Goal: Task Accomplishment & Management: Manage account settings

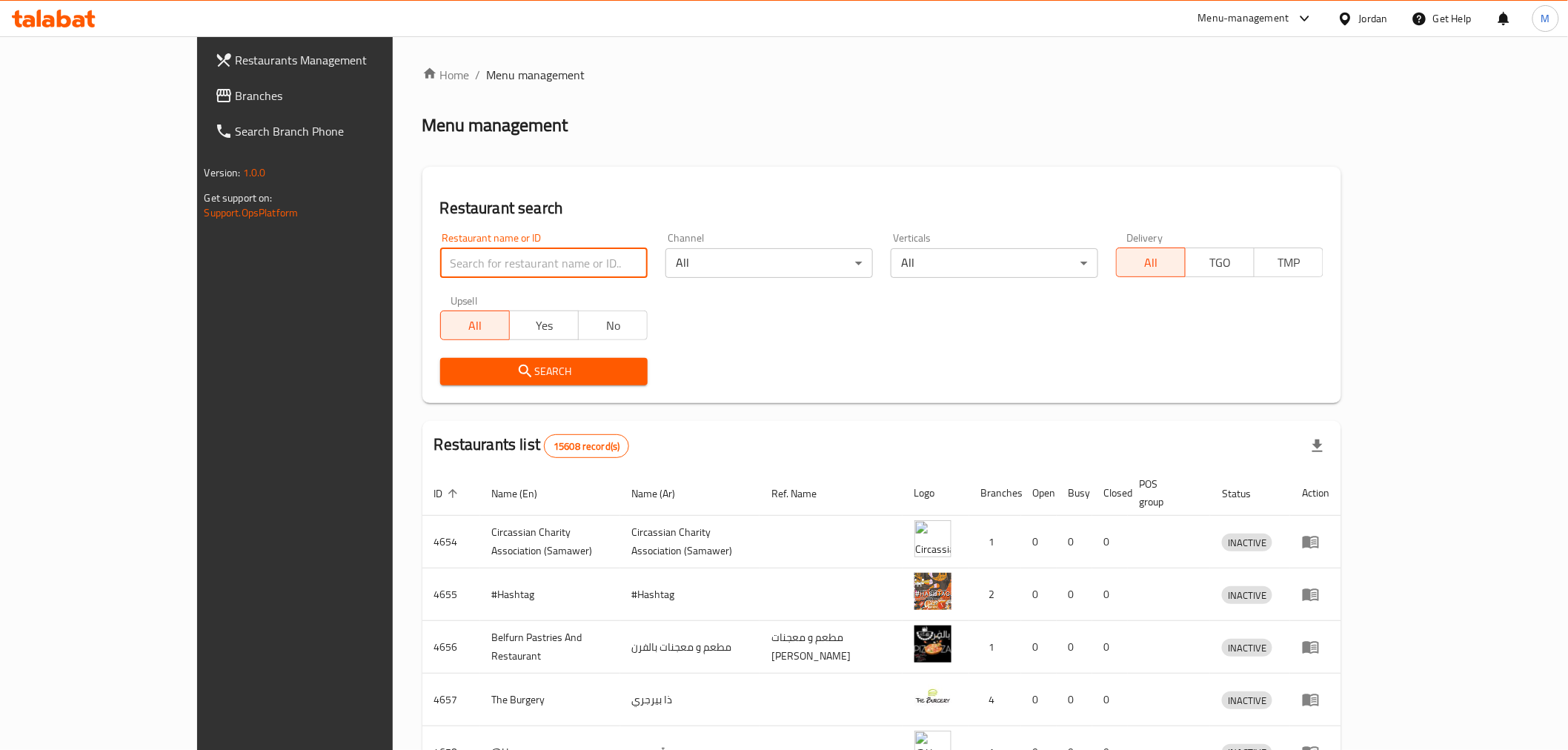
click at [500, 258] on input "search" at bounding box center [544, 263] width 208 height 30
type input "kado"
click button "Search" at bounding box center [544, 372] width 208 height 28
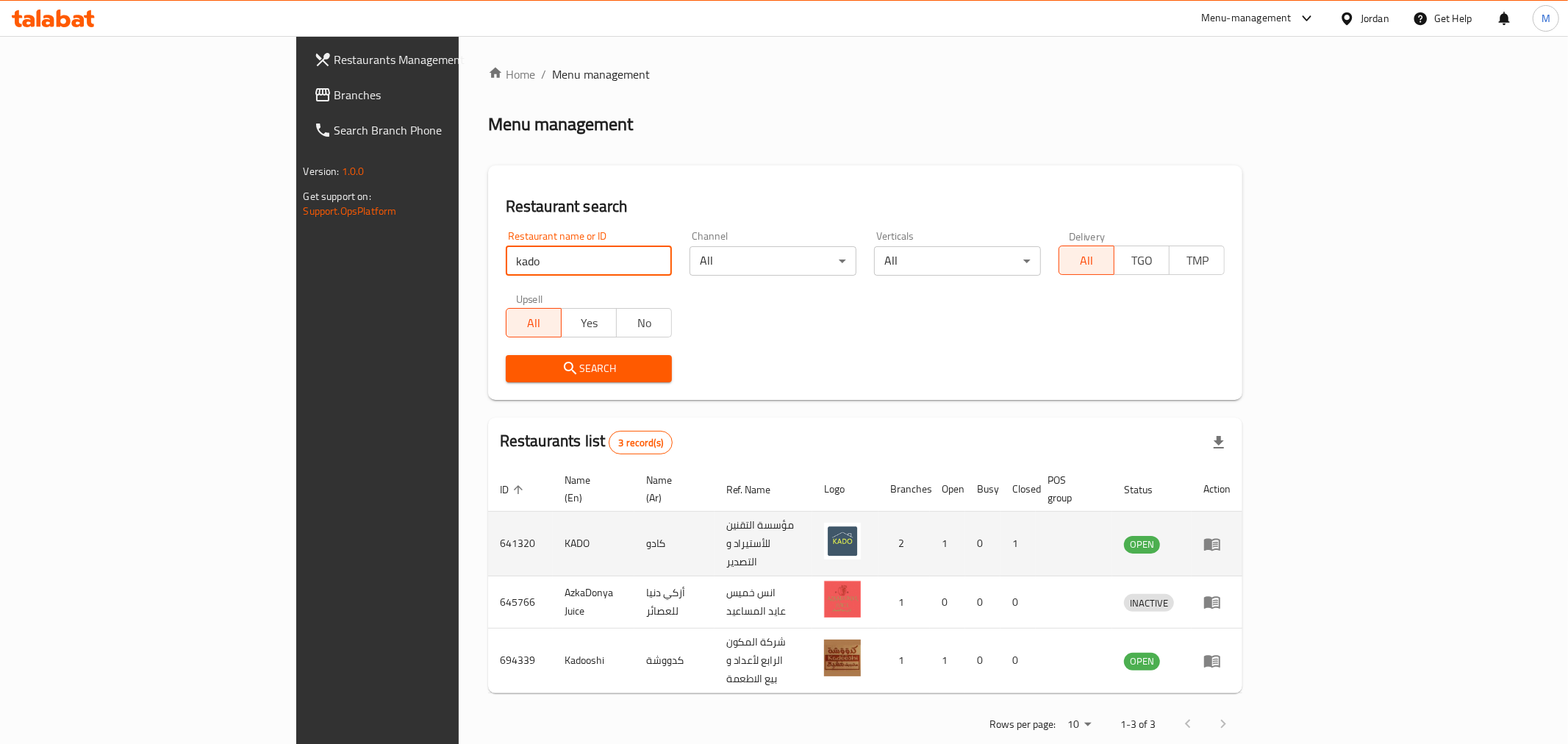
click at [1219, 542] on icon "enhanced table" at bounding box center [1216, 544] width 6 height 6
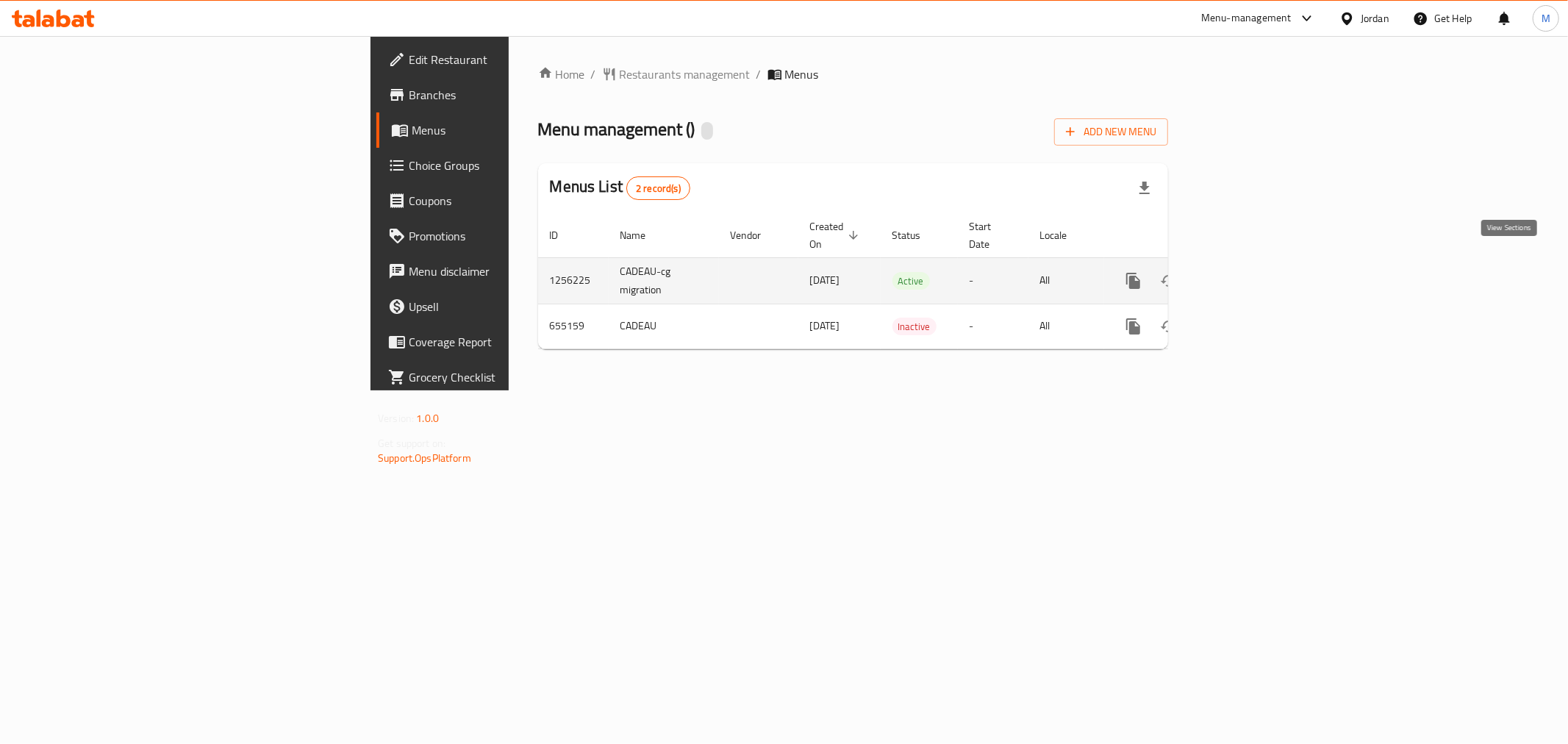
click at [1249, 272] on icon "enhanced table" at bounding box center [1239, 280] width 17 height 17
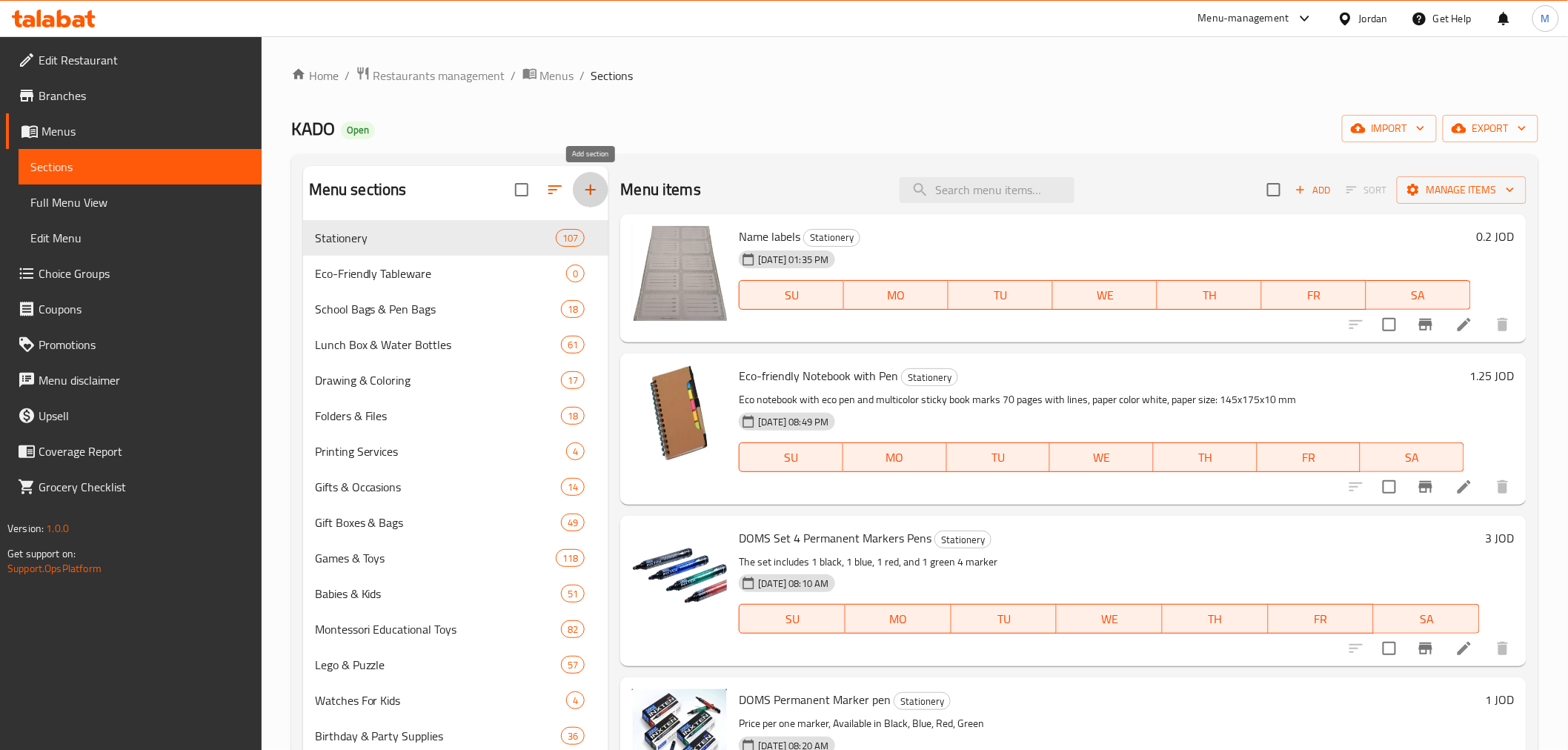
click at [579, 194] on button "button" at bounding box center [590, 189] width 35 height 35
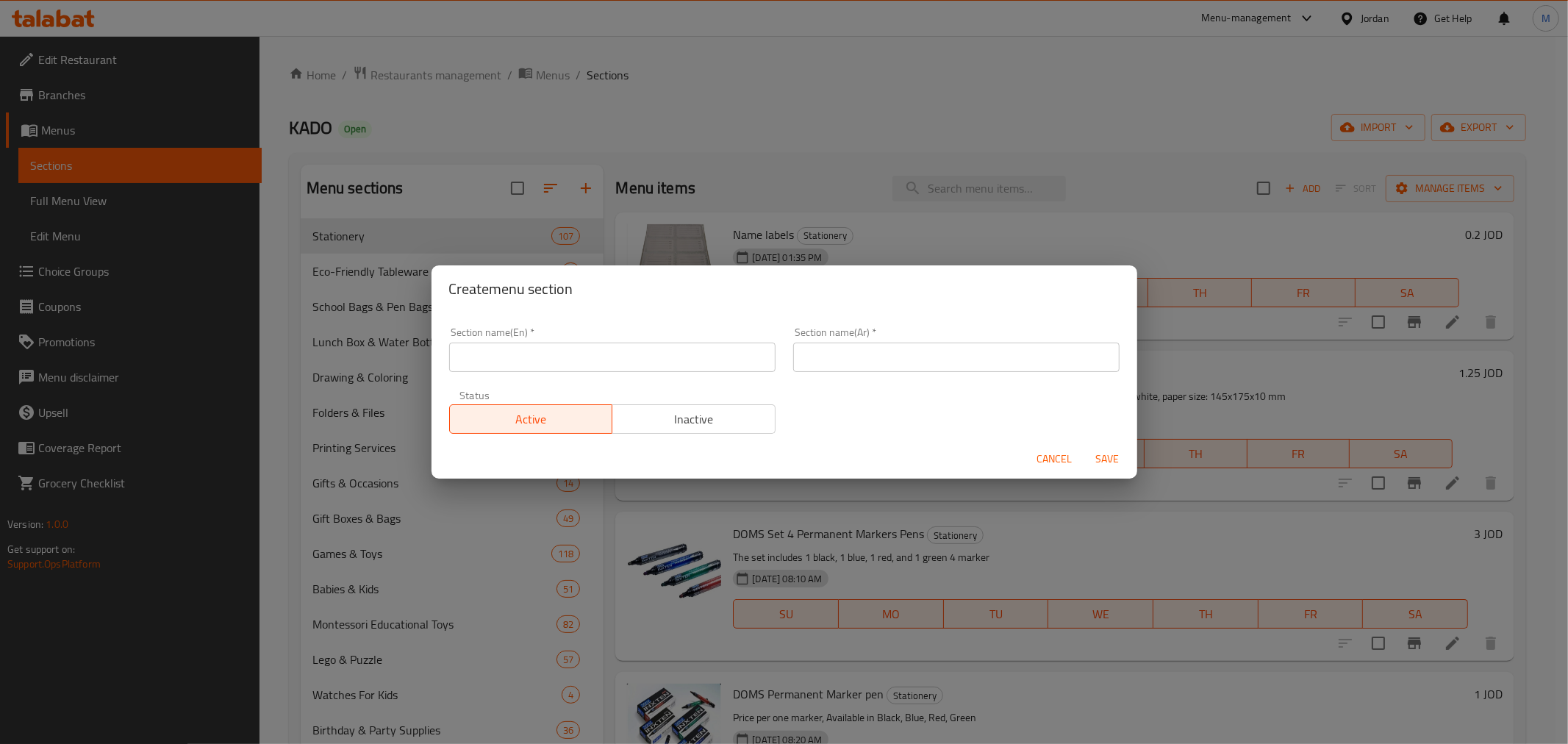
click at [586, 356] on input "text" at bounding box center [612, 358] width 326 height 29
type input "Educational Books For Kids"
click at [900, 356] on input "text" at bounding box center [956, 358] width 326 height 29
type input "كتب تعليمية للاطفال"
click at [1105, 460] on span "Save" at bounding box center [1108, 459] width 35 height 18
